Goal: Information Seeking & Learning: Learn about a topic

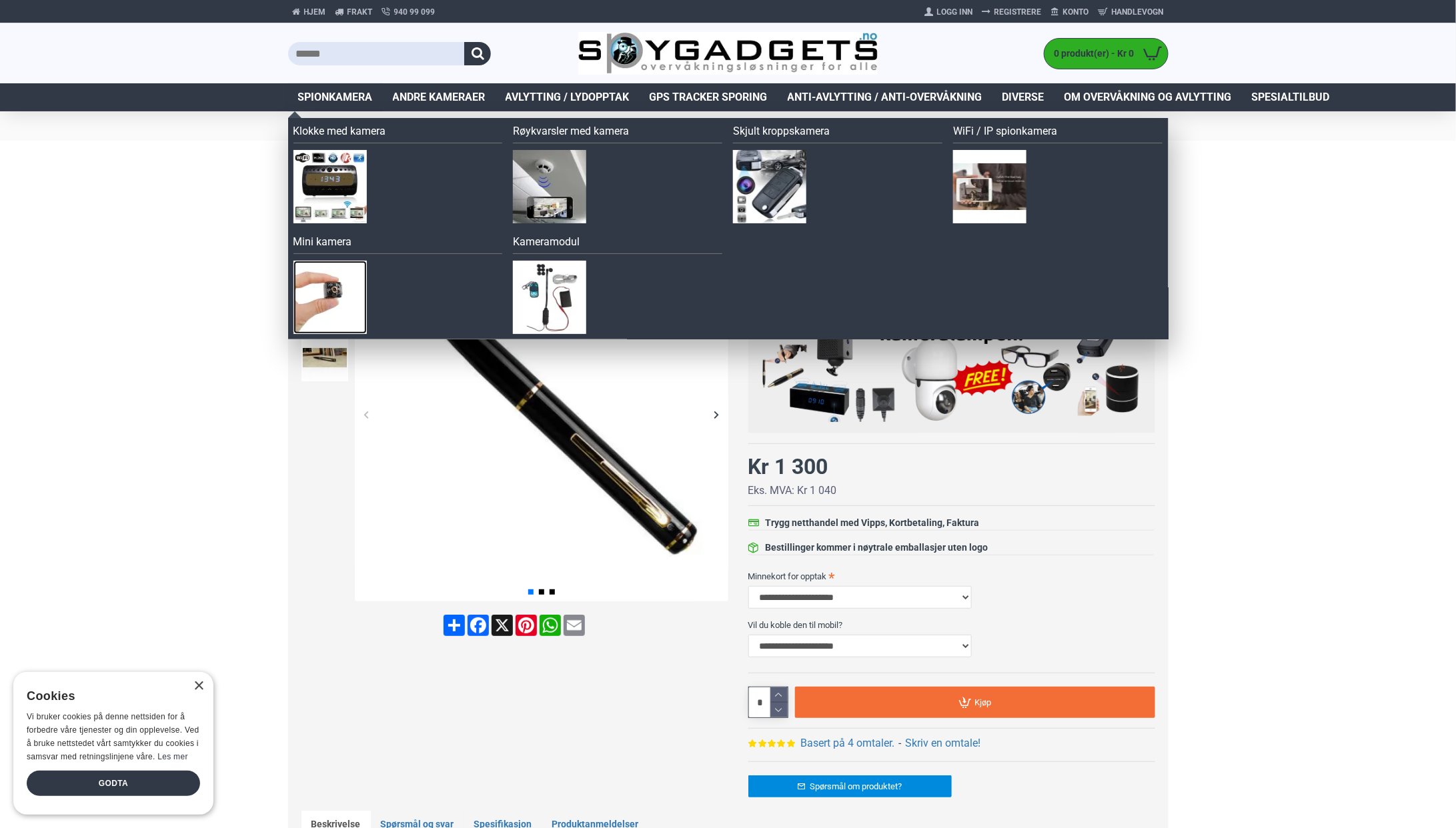
click at [327, 285] on img at bounding box center [330, 297] width 73 height 73
click at [534, 283] on img at bounding box center [550, 297] width 73 height 73
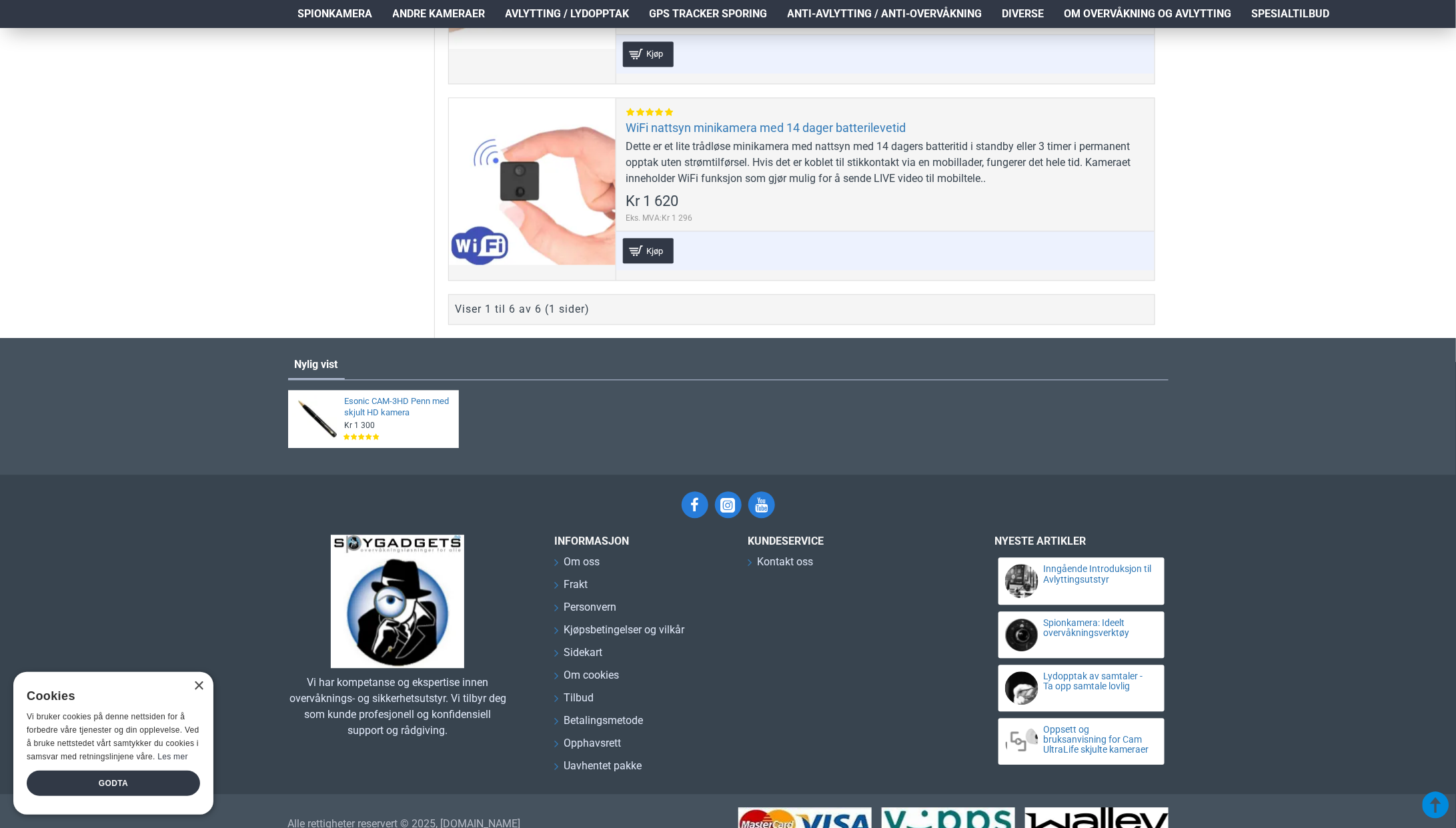
scroll to position [1505, 0]
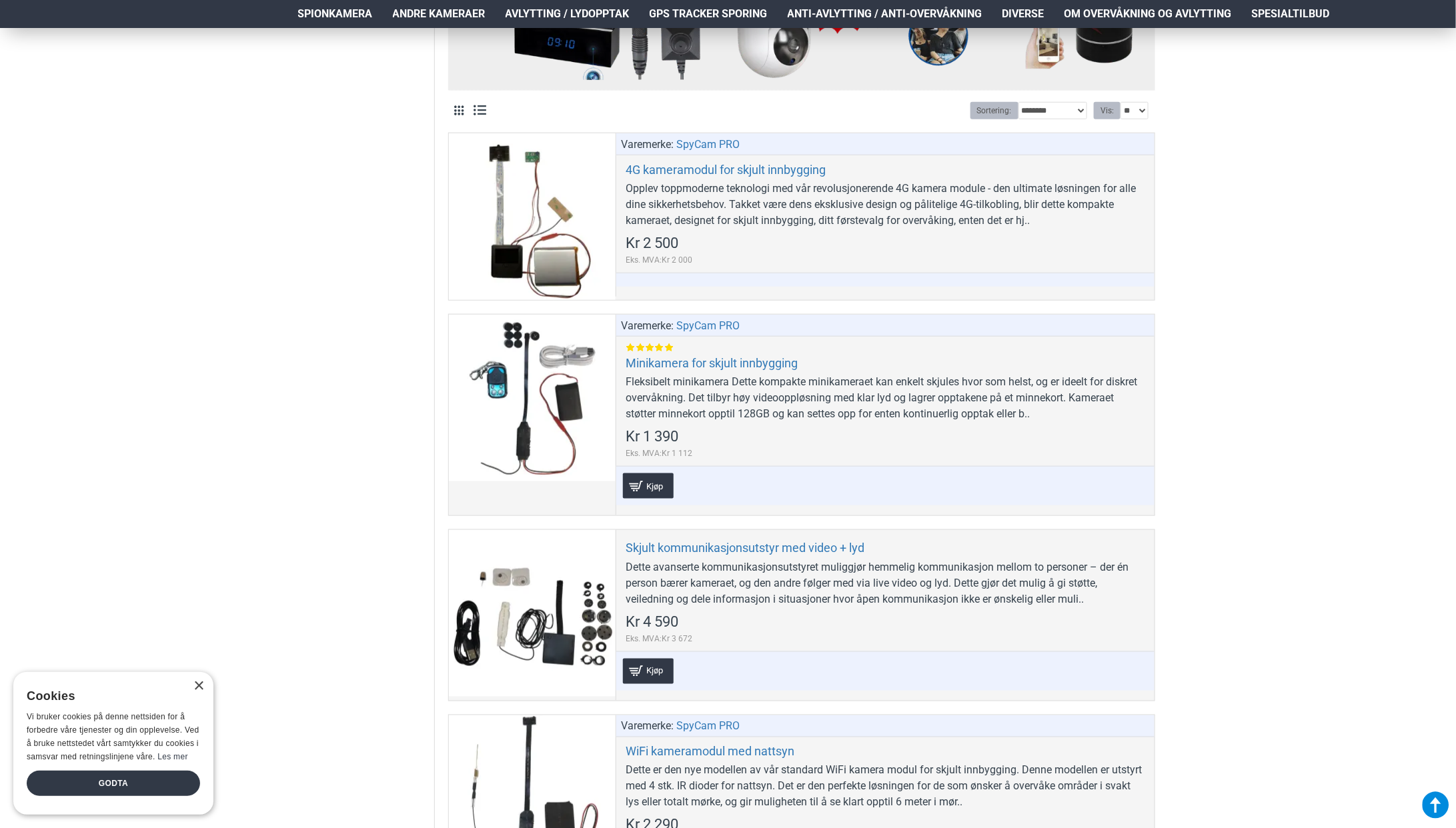
scroll to position [587, 0]
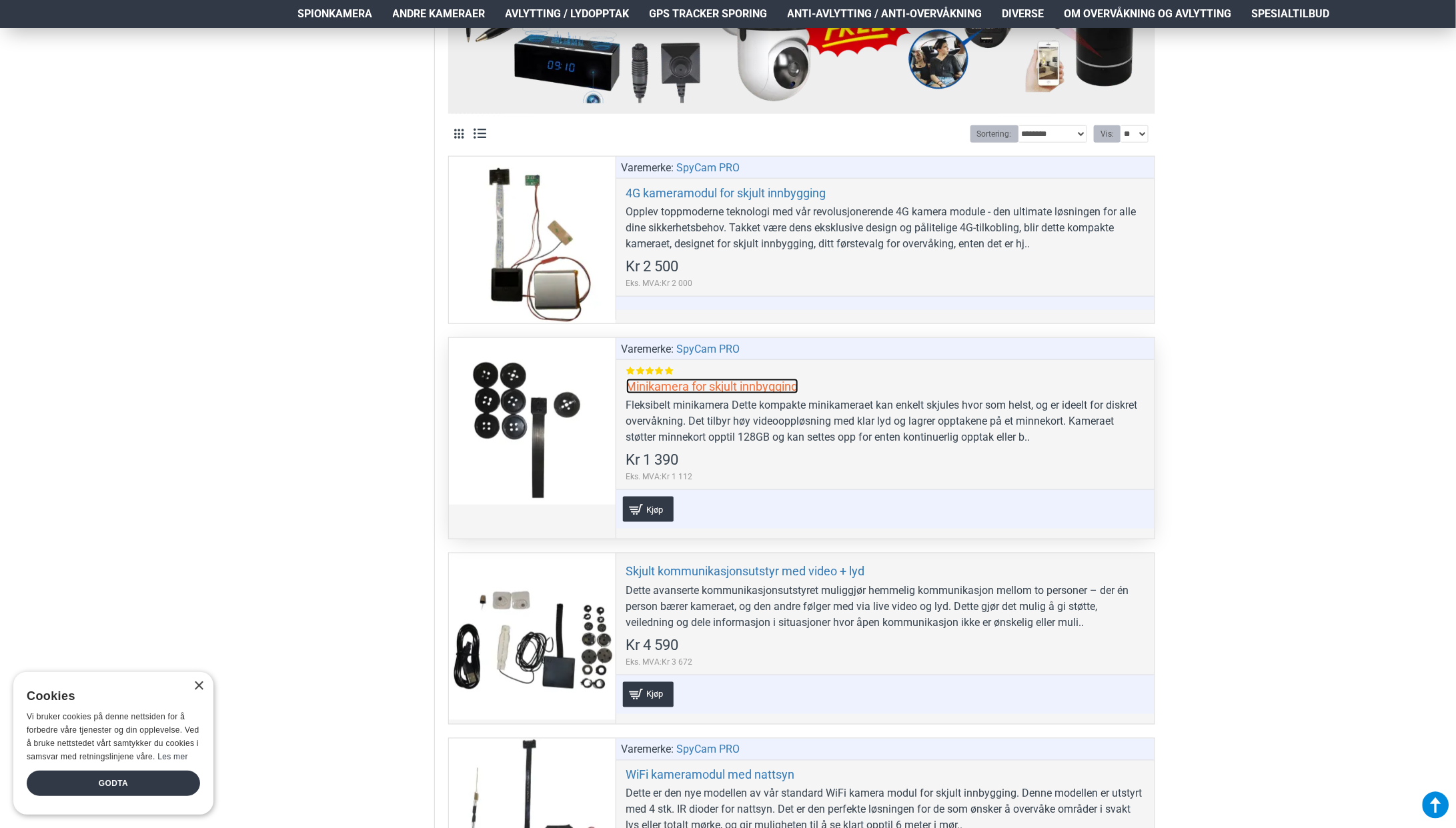
click at [761, 378] on link "Minikamera for skjult innbygging" at bounding box center [712, 386] width 172 height 16
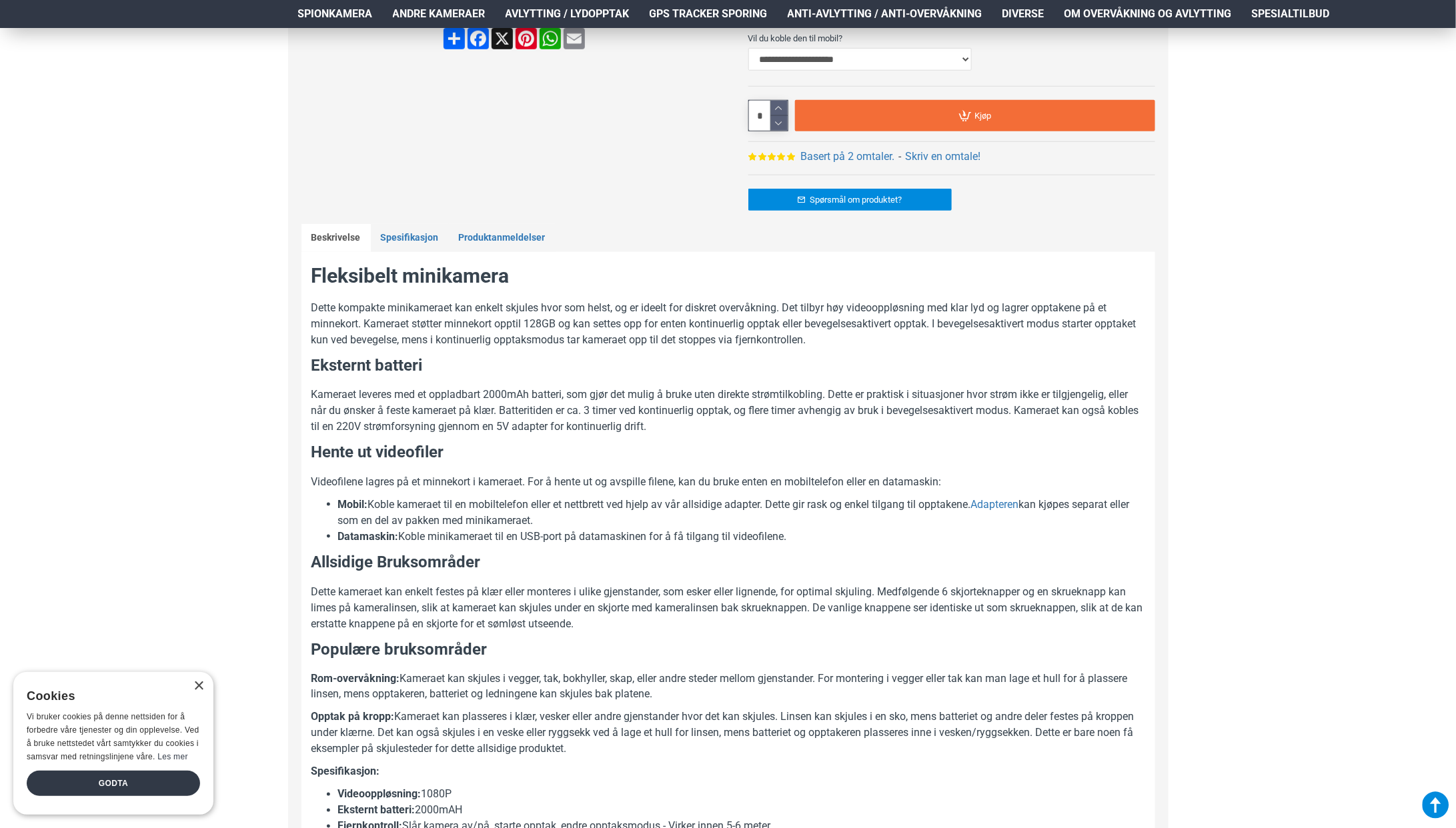
scroll to position [560, 0]
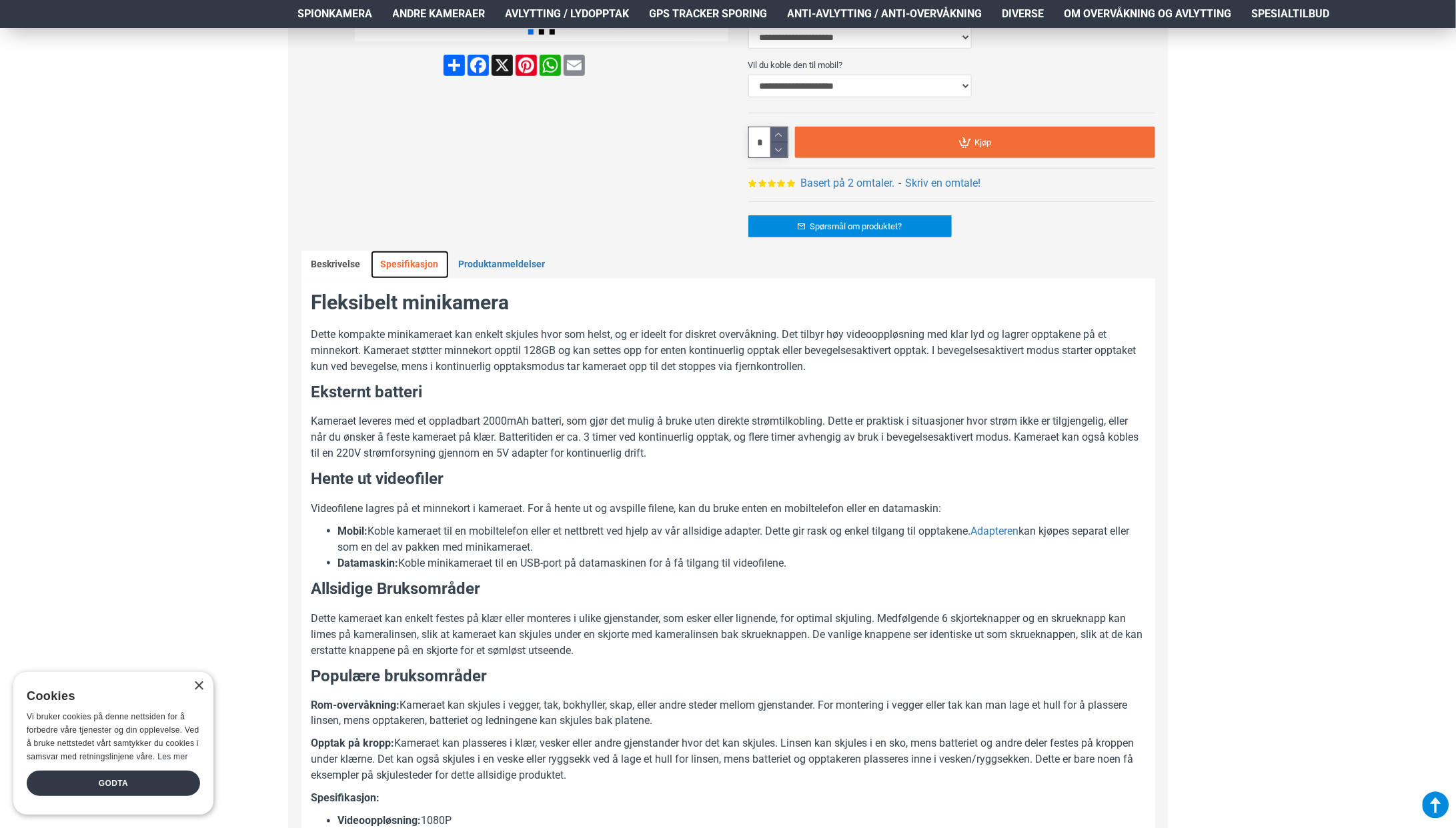
click at [398, 263] on link "Spesifikasjon" at bounding box center [410, 265] width 78 height 28
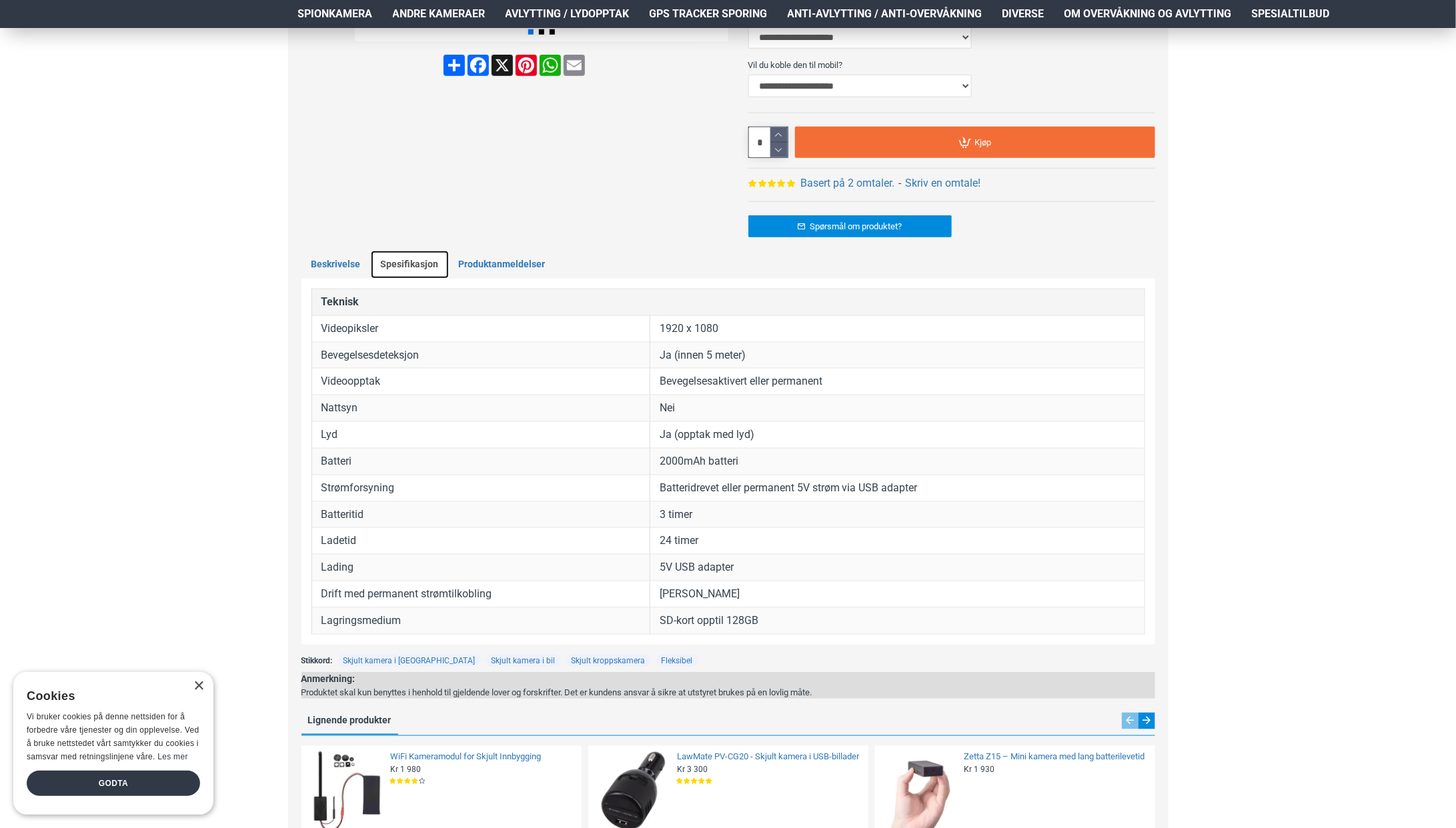
scroll to position [587, 0]
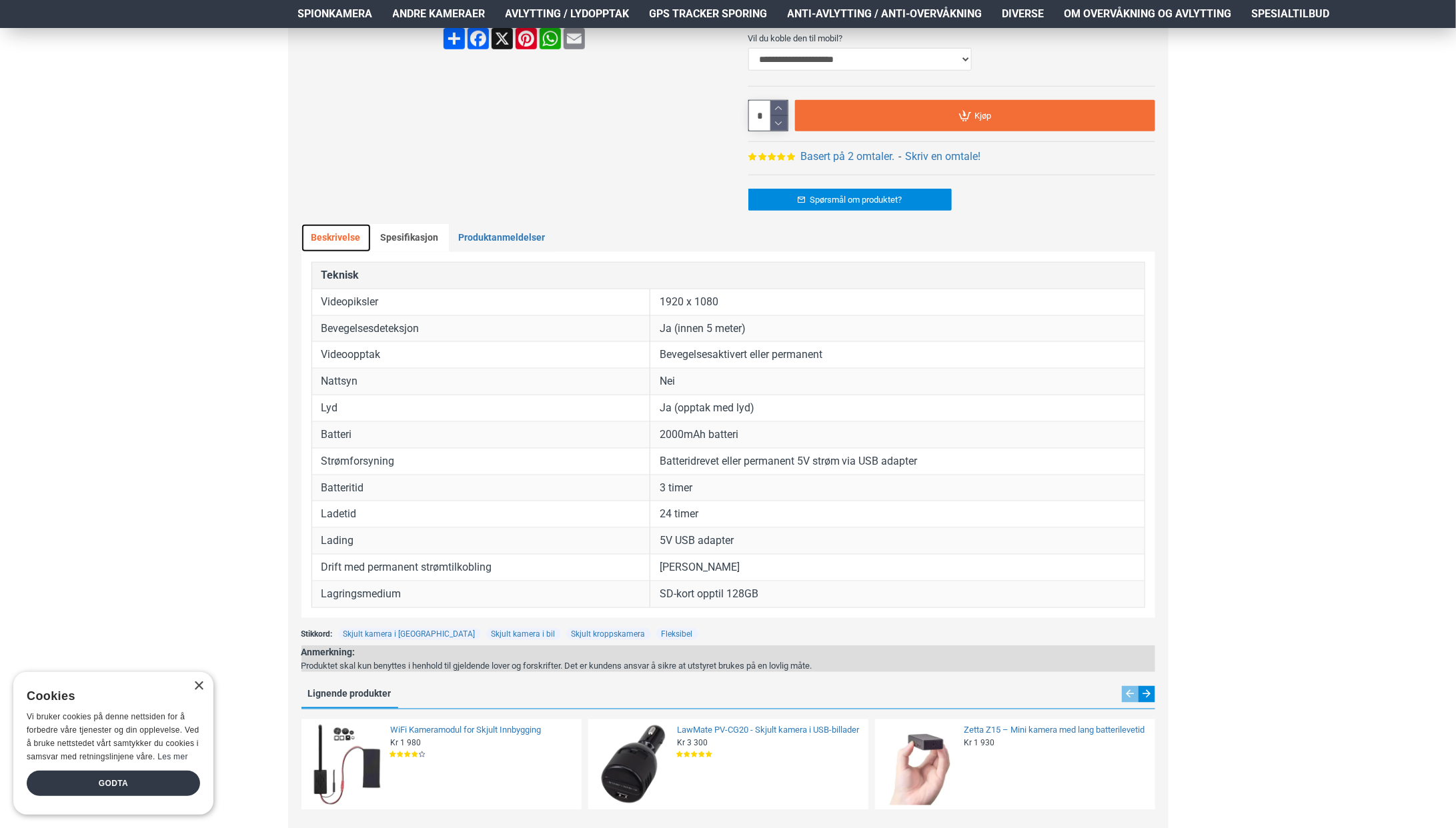
click at [327, 243] on link "Beskrivelse" at bounding box center [336, 238] width 69 height 28
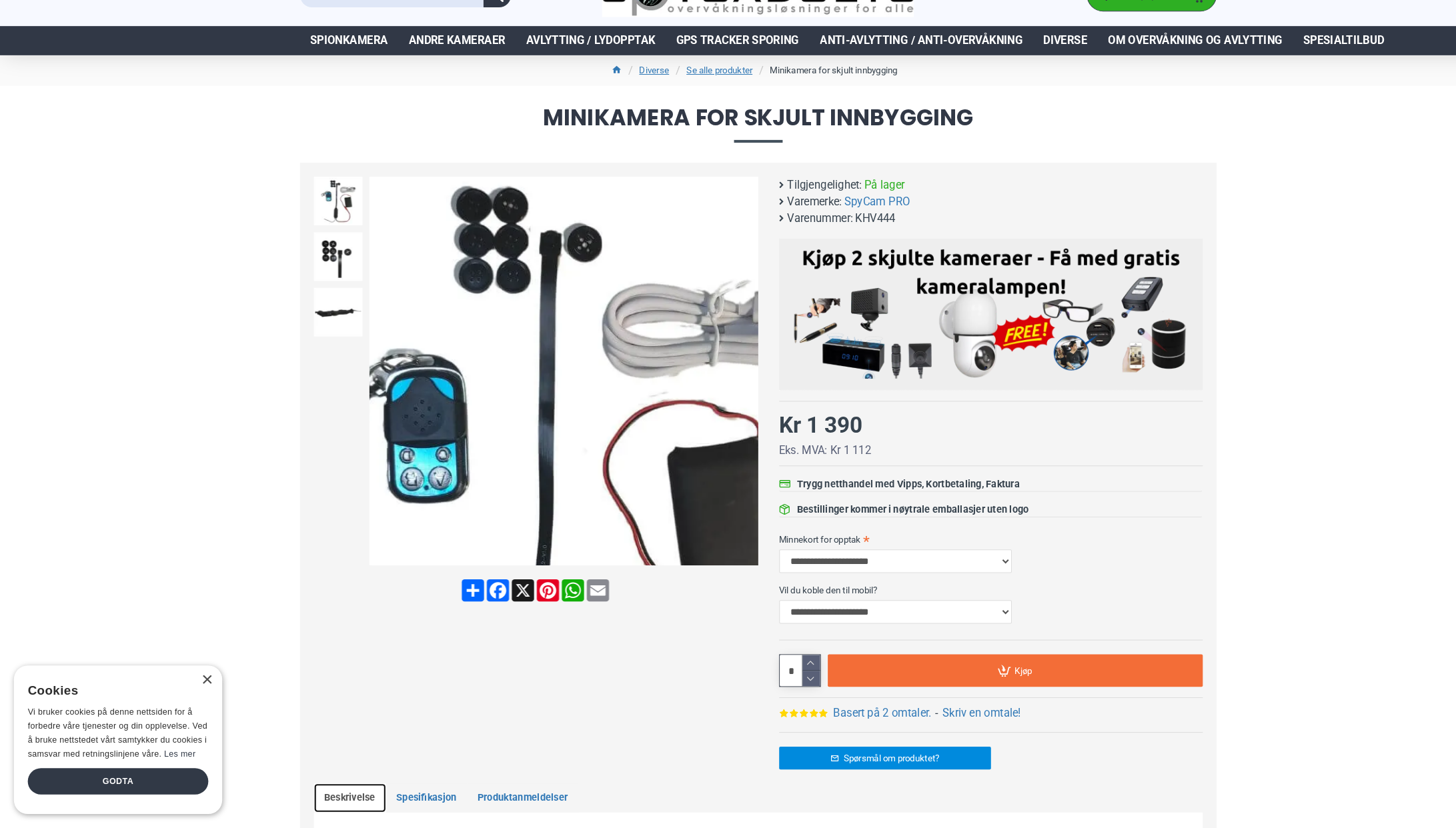
scroll to position [25, 0]
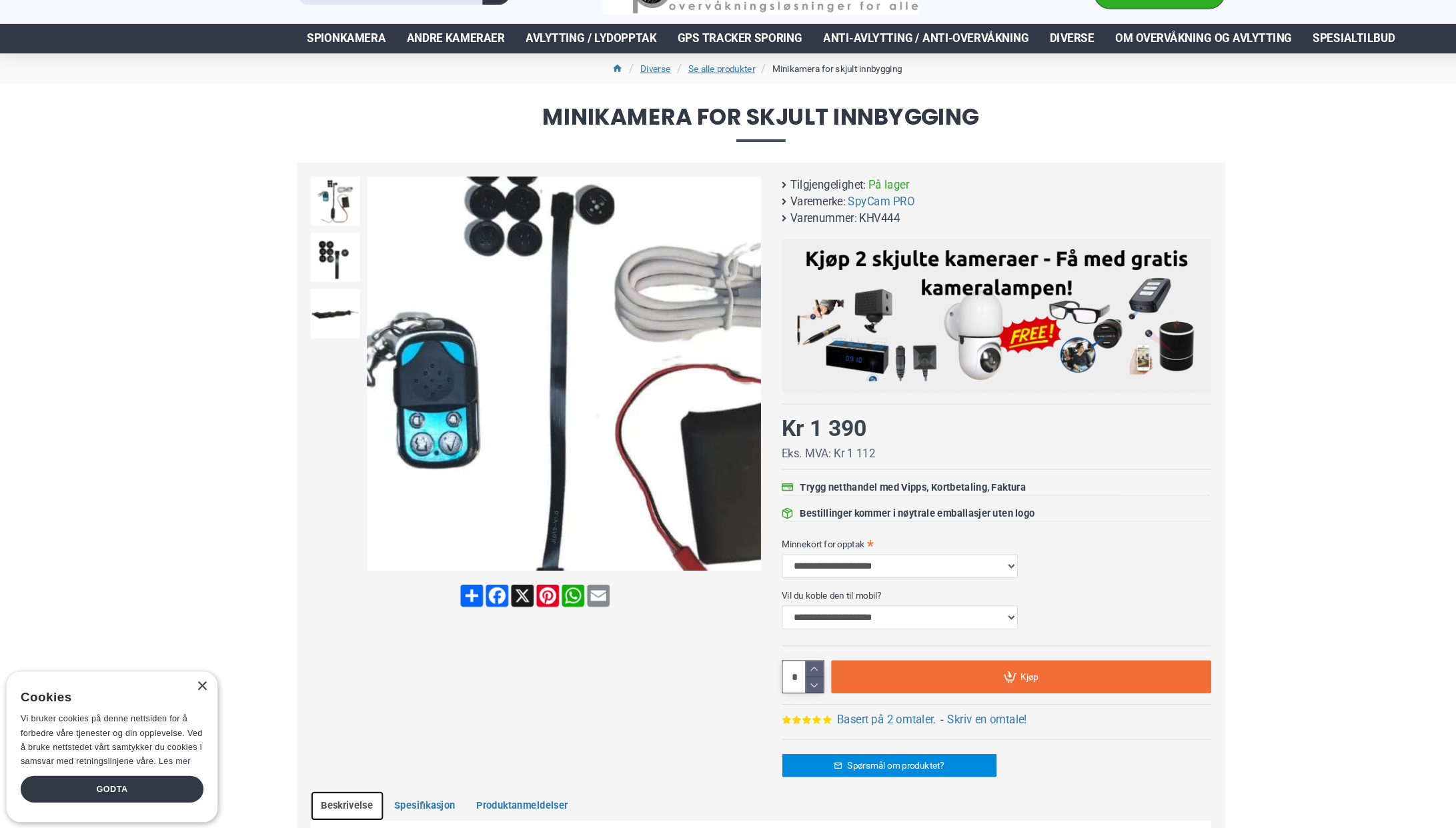
click at [518, 278] on img at bounding box center [542, 390] width 374 height 373
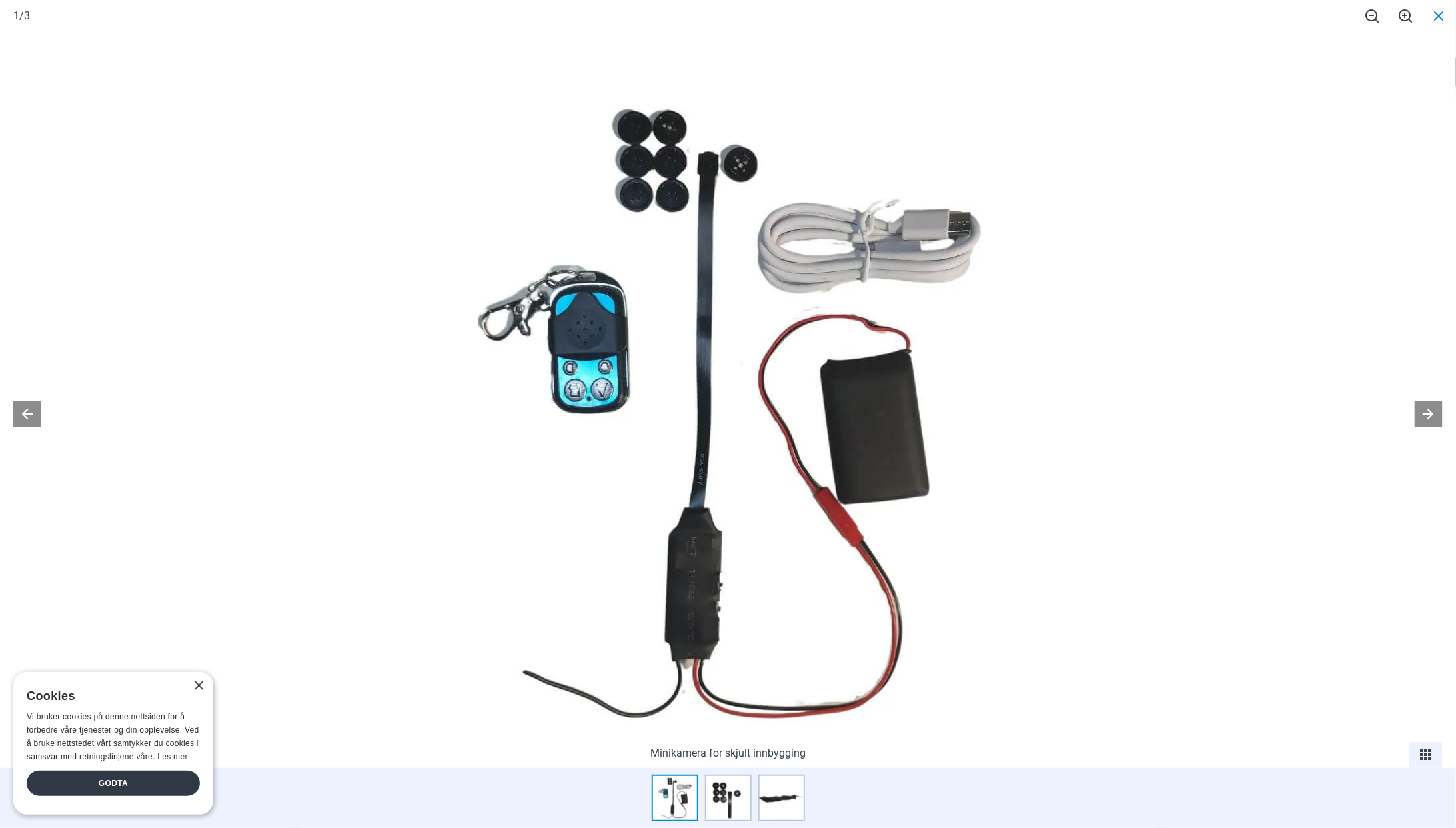
click at [1440, 16] on span at bounding box center [1439, 16] width 33 height 31
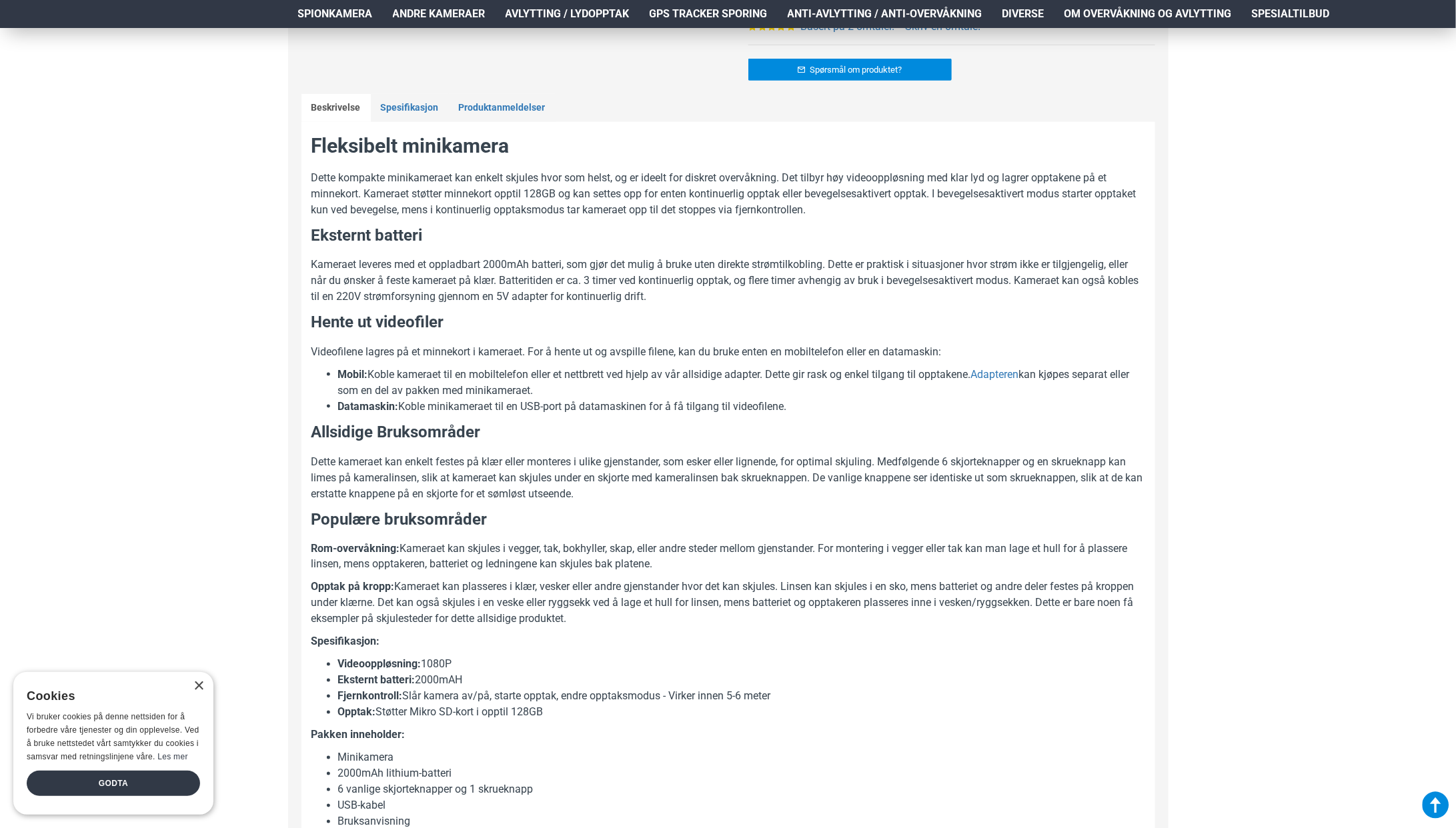
scroll to position [719, 0]
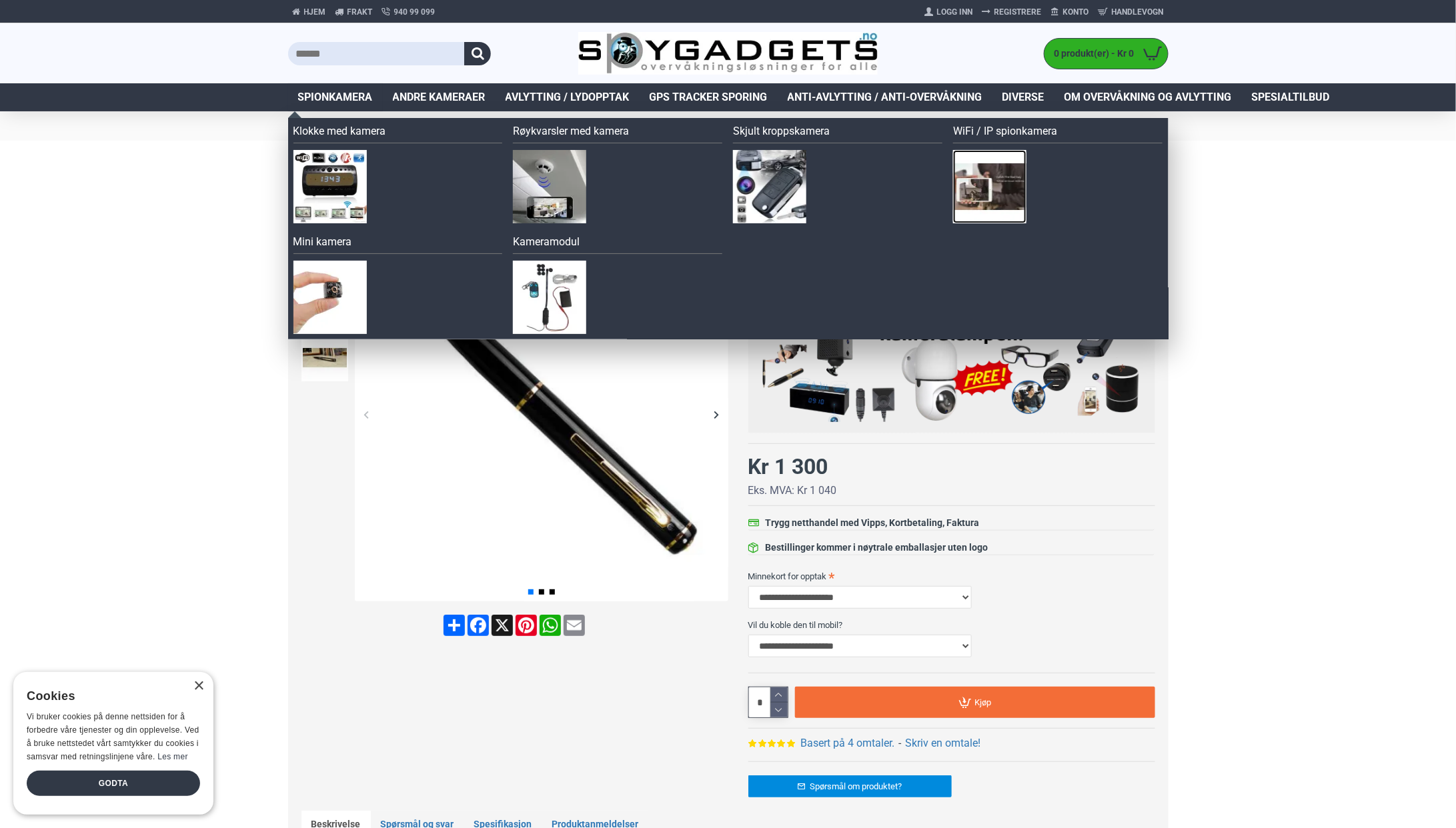
click at [981, 178] on img at bounding box center [990, 187] width 73 height 73
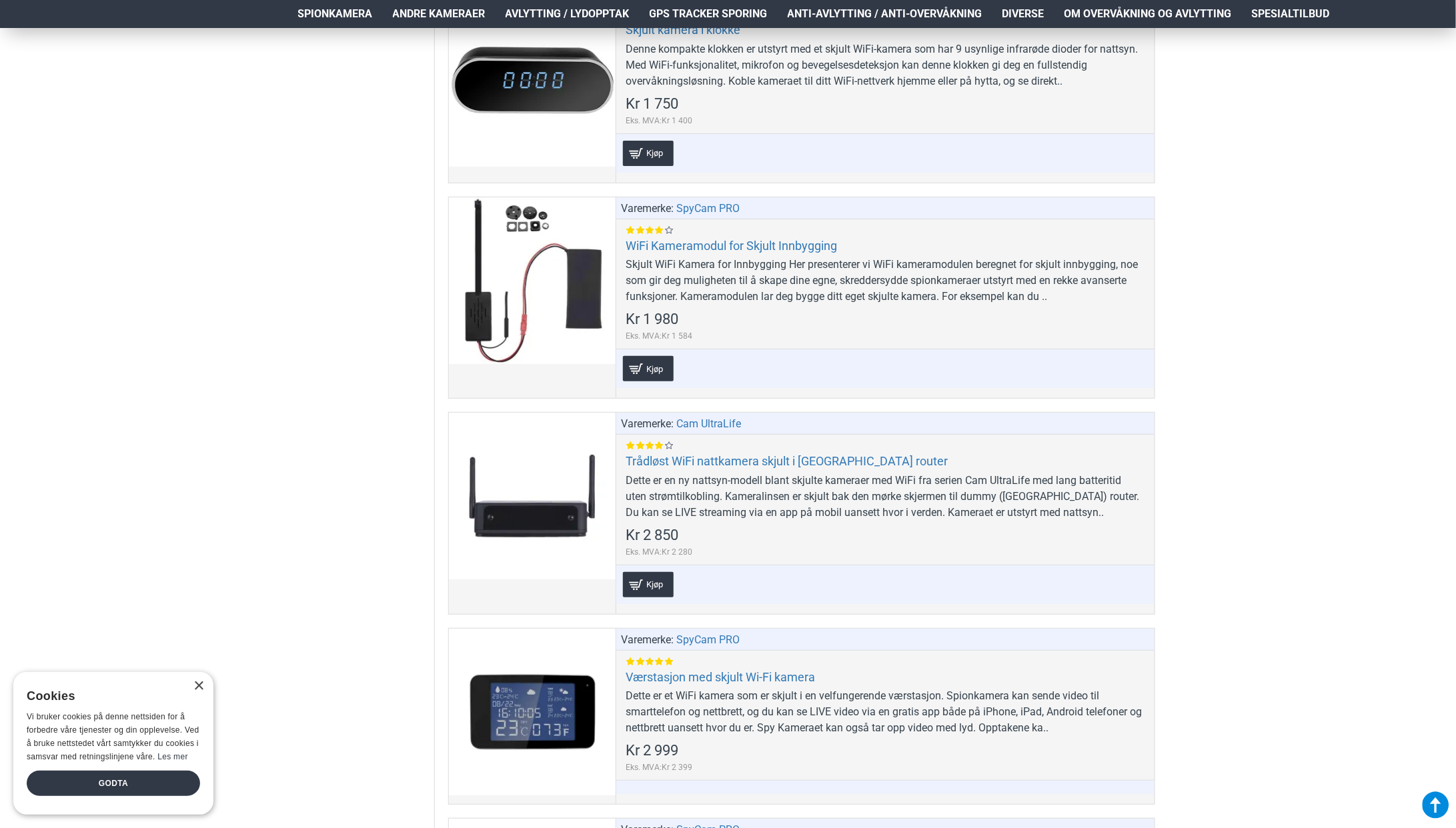
scroll to position [2587, 0]
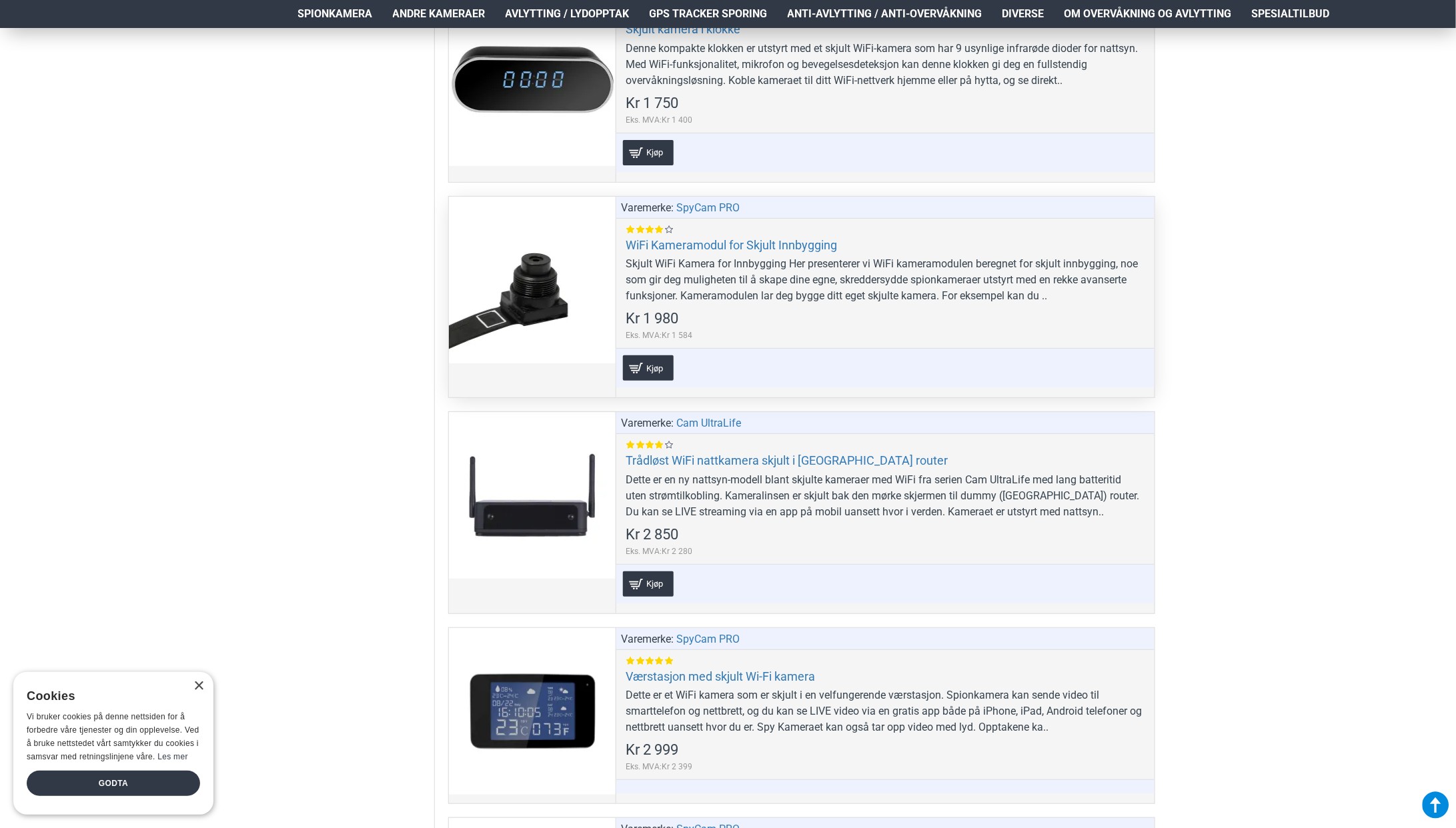
click at [532, 278] on div at bounding box center [532, 280] width 167 height 167
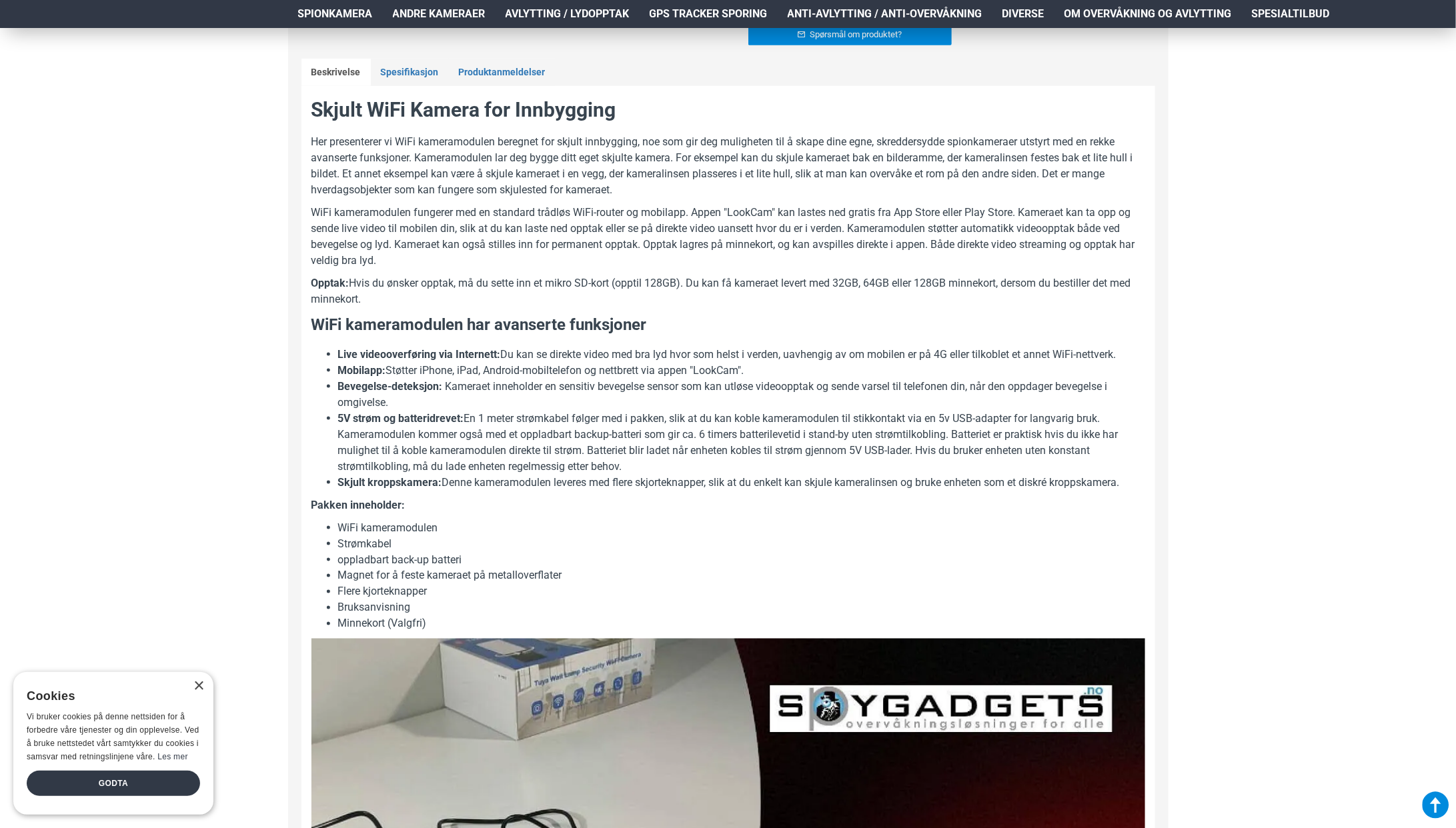
scroll to position [693, 0]
